Goal: Navigation & Orientation: Find specific page/section

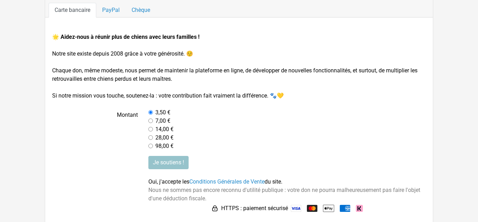
scroll to position [96, 0]
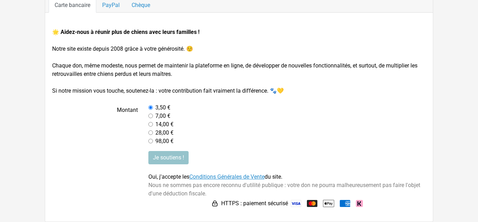
click at [223, 176] on link "Conditions Générales de Vente" at bounding box center [226, 177] width 75 height 7
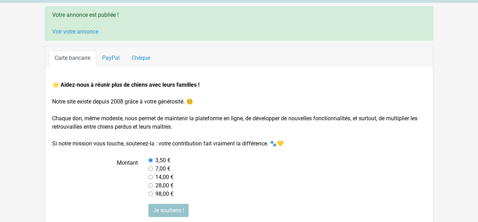
scroll to position [24, 0]
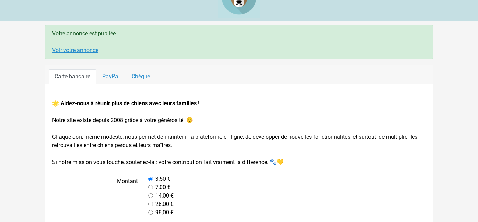
click at [63, 49] on link "Voir votre annonce" at bounding box center [75, 50] width 46 height 7
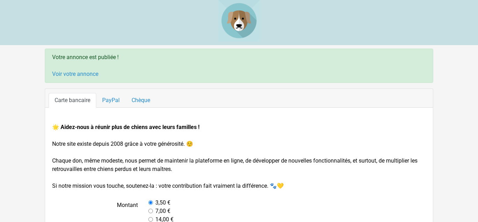
scroll to position [0, 0]
click at [76, 73] on link "Voir votre annonce" at bounding box center [75, 74] width 46 height 7
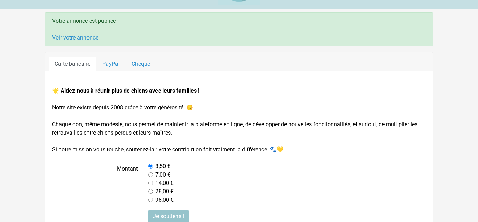
scroll to position [36, 0]
